Goal: Information Seeking & Learning: Understand process/instructions

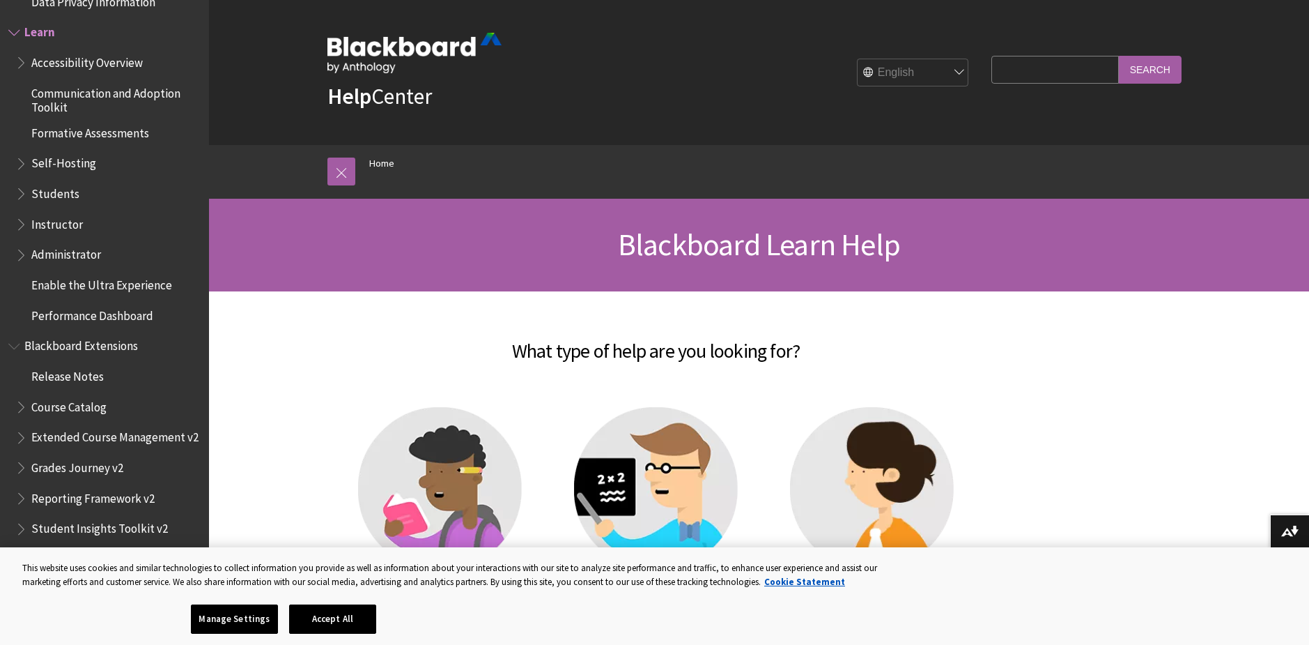
scroll to position [70, 0]
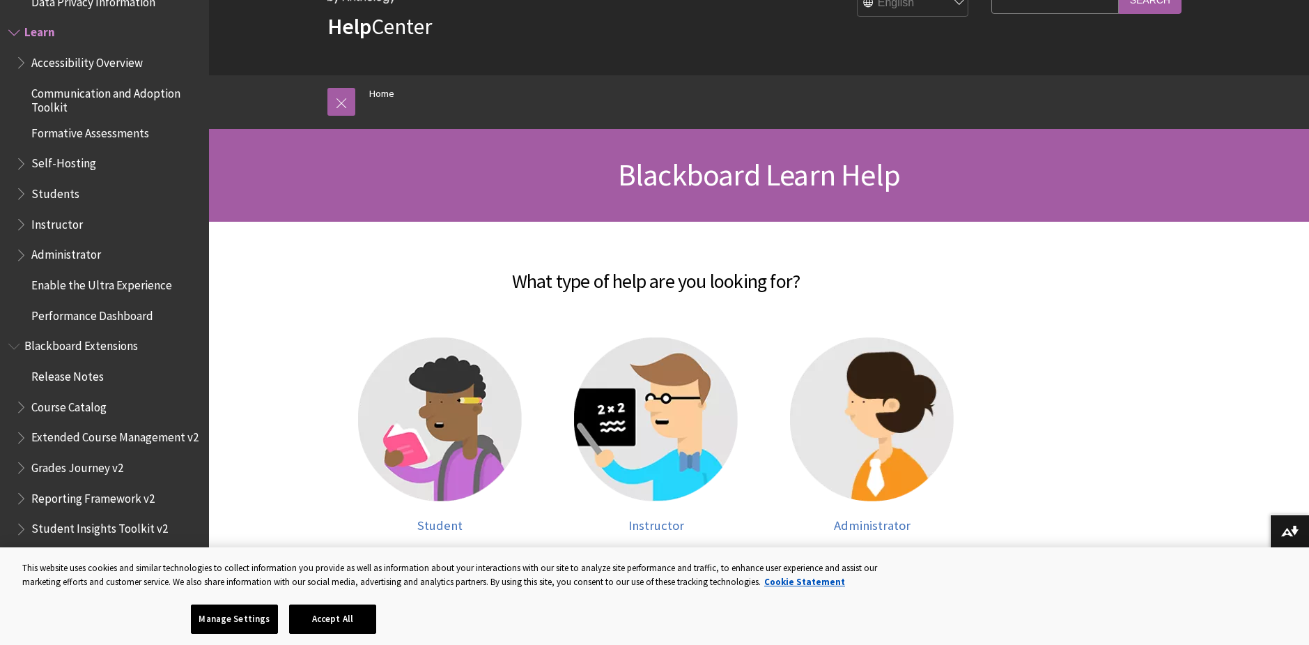
click at [65, 226] on span "Instructor" at bounding box center [57, 222] width 52 height 19
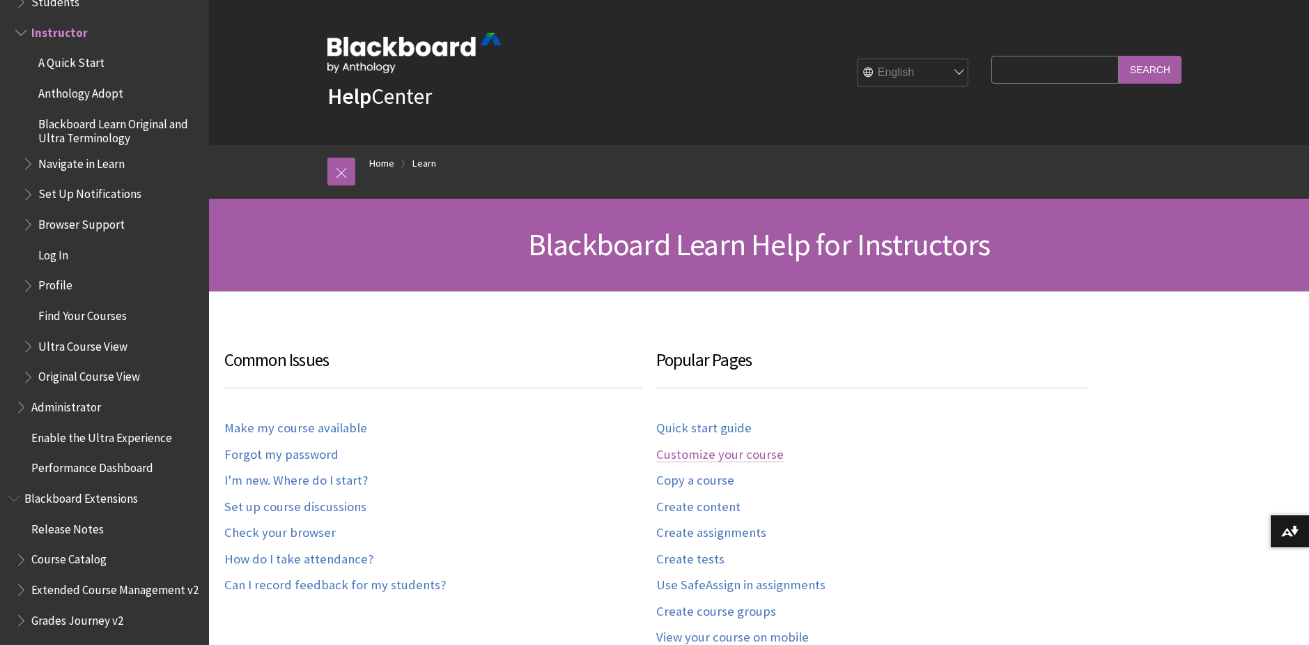
scroll to position [70, 0]
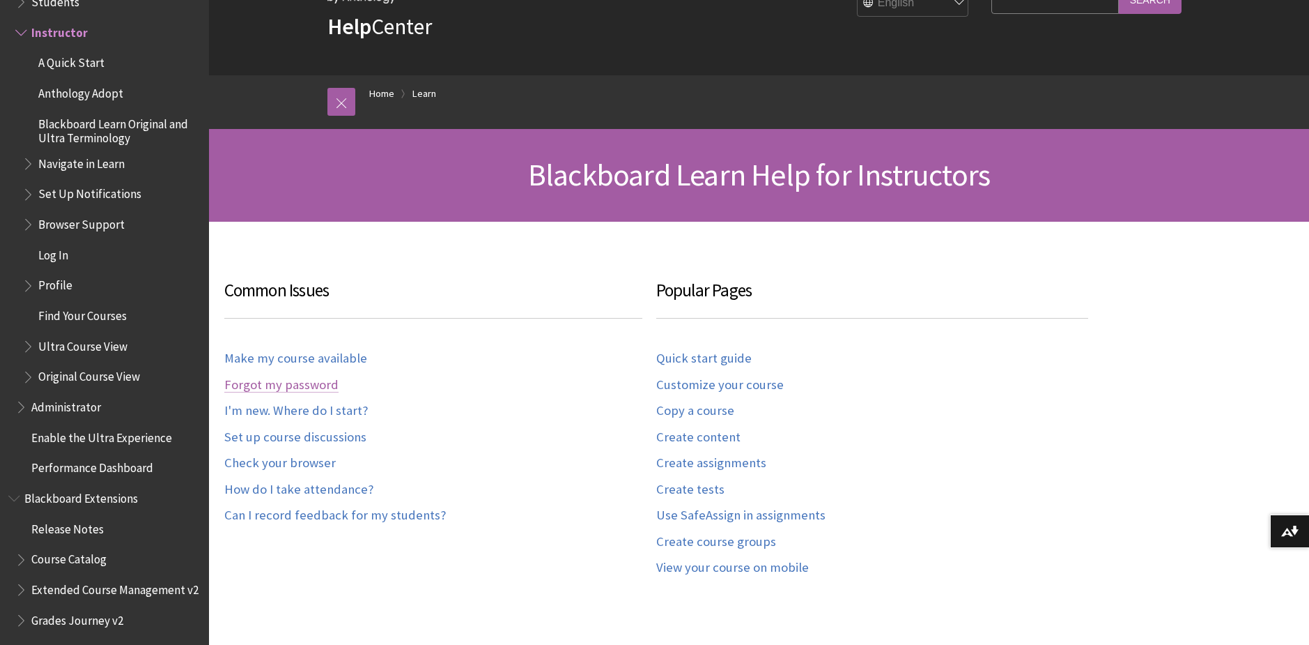
click at [245, 386] on link "Forgot my password" at bounding box center [281, 385] width 114 height 16
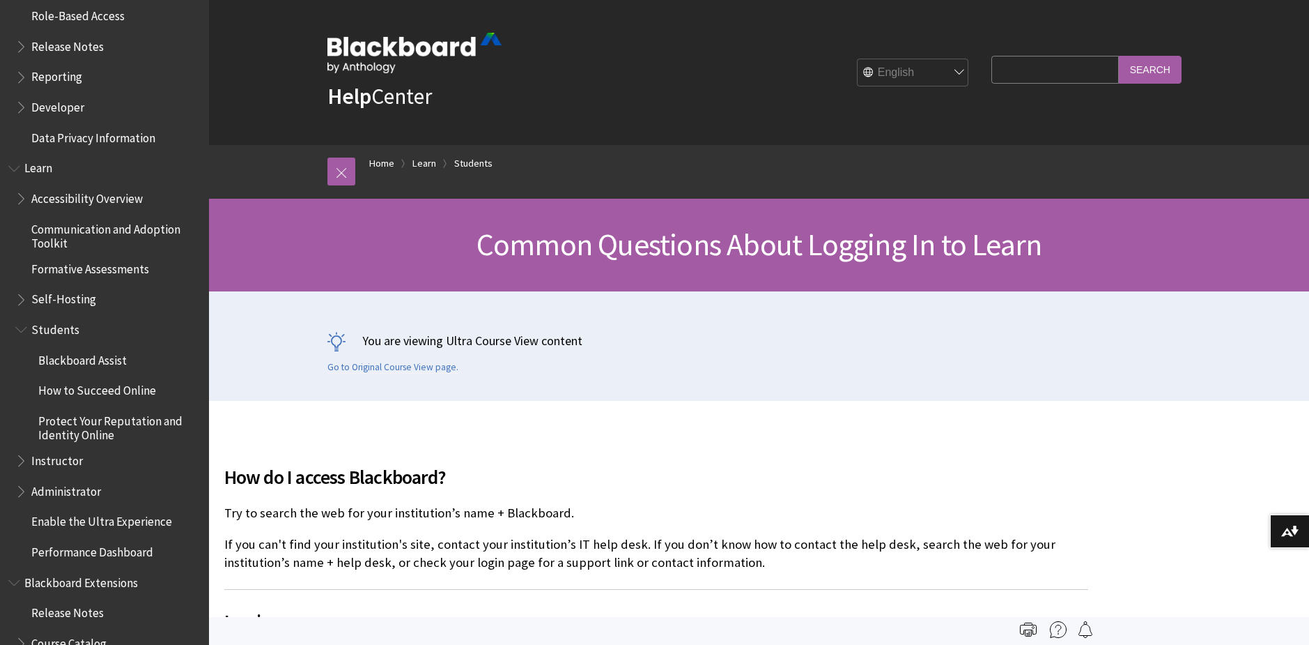
scroll to position [1254, 0]
